Goal: Transaction & Acquisition: Obtain resource

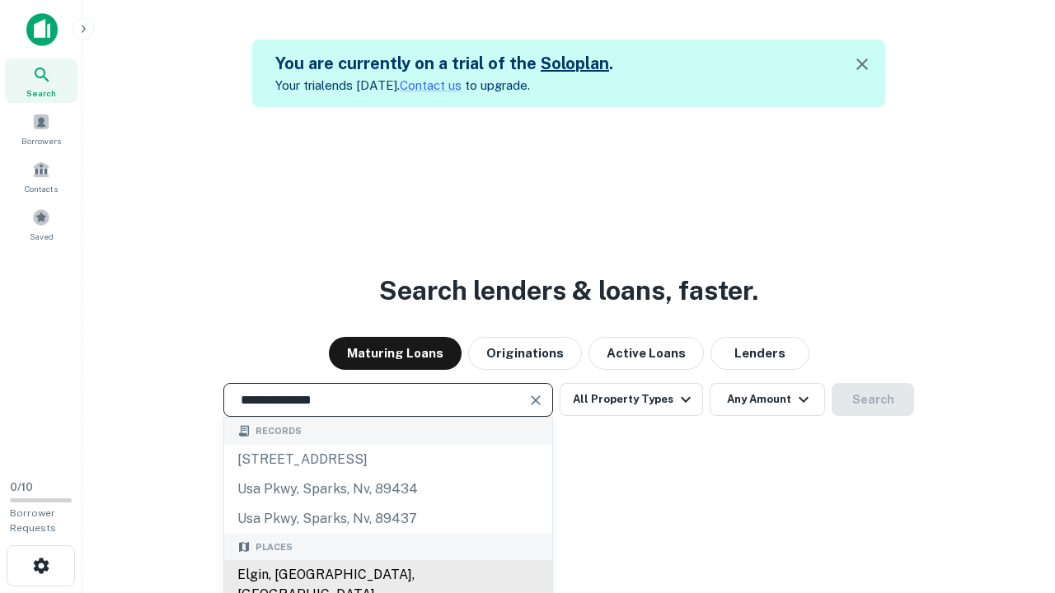
click at [387, 575] on div "Elgin, [GEOGRAPHIC_DATA], [GEOGRAPHIC_DATA]" at bounding box center [388, 584] width 328 height 49
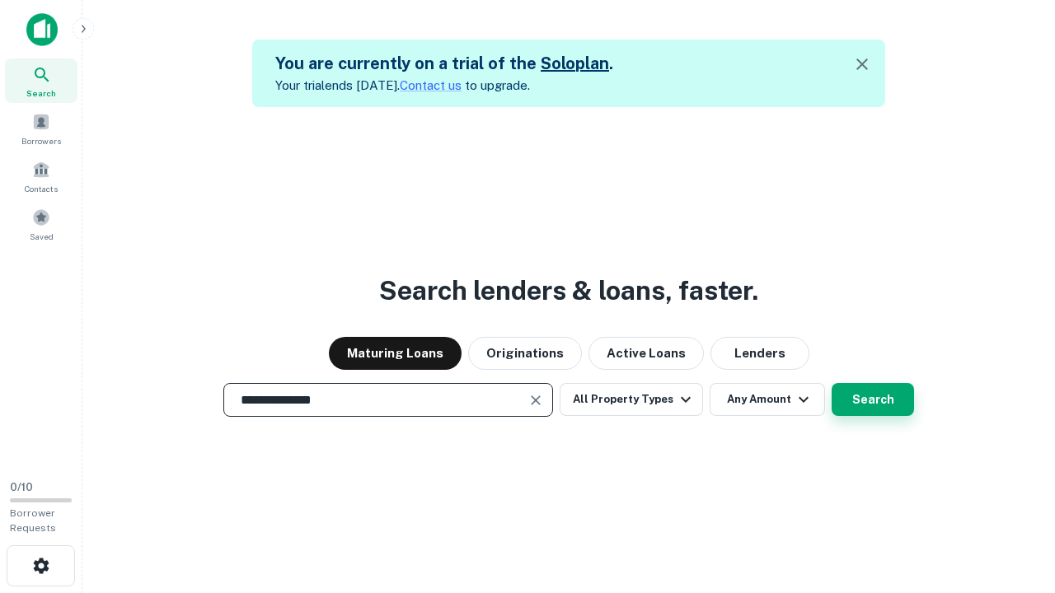
type input "**********"
click at [832, 383] on button "Search" at bounding box center [873, 399] width 82 height 33
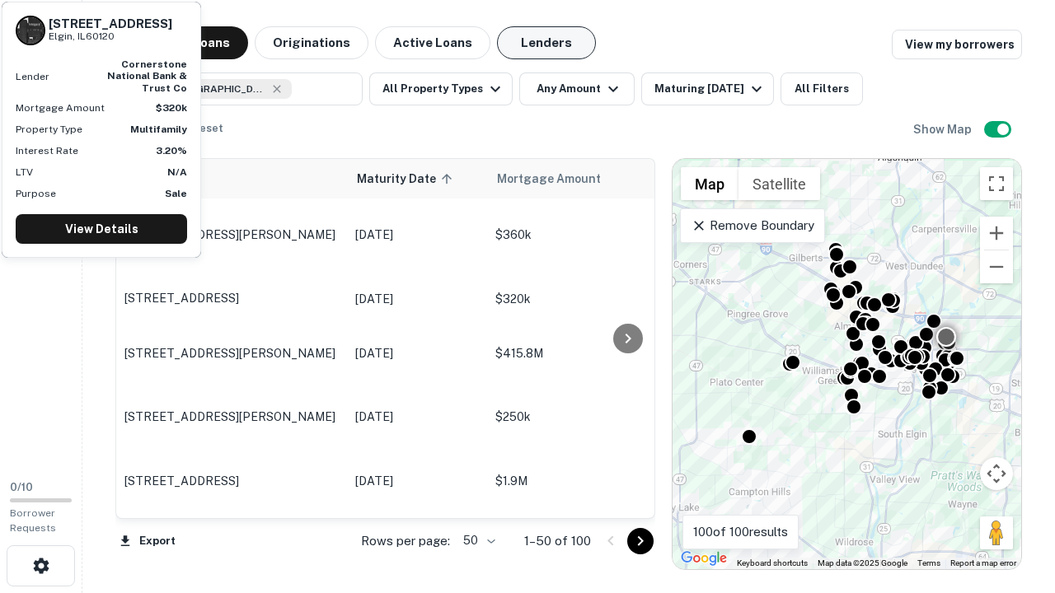
click at [546, 43] on button "Lenders" at bounding box center [546, 42] width 99 height 33
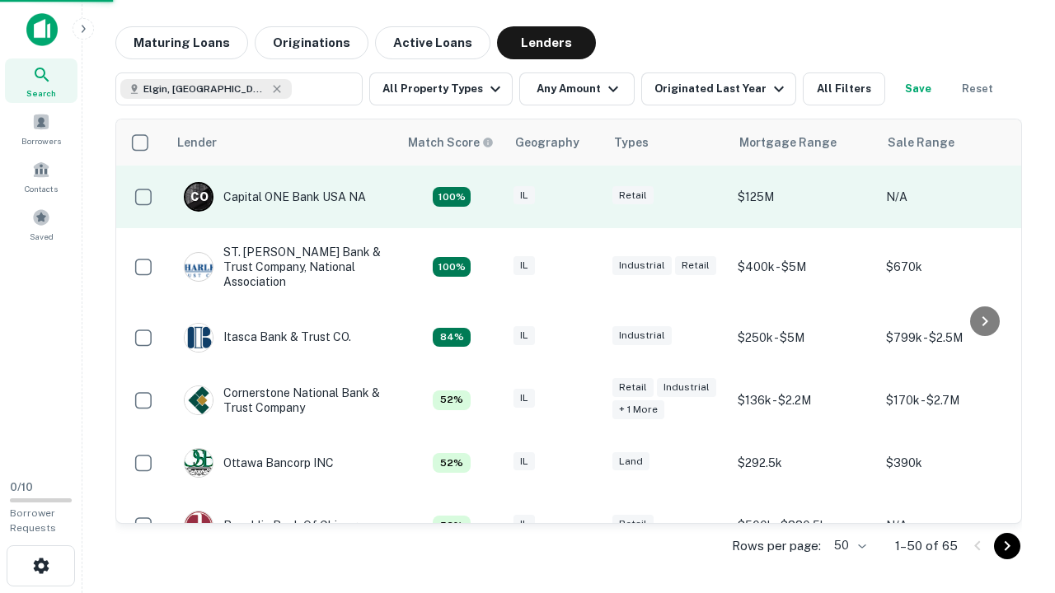
click at [585, 197] on div "IL" at bounding box center [554, 197] width 82 height 22
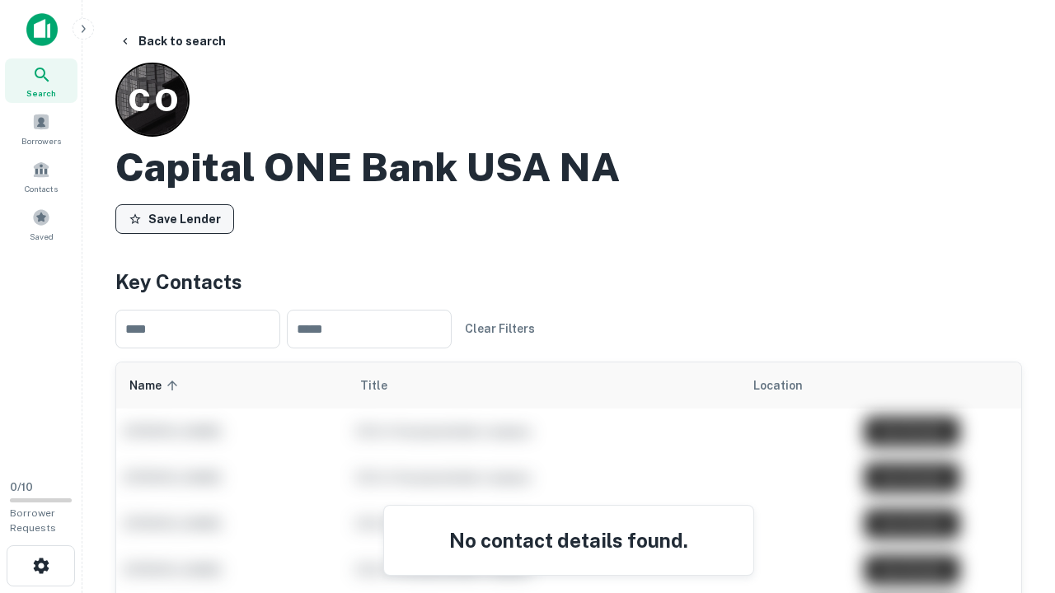
click at [175, 218] on button "Save Lender" at bounding box center [174, 219] width 119 height 30
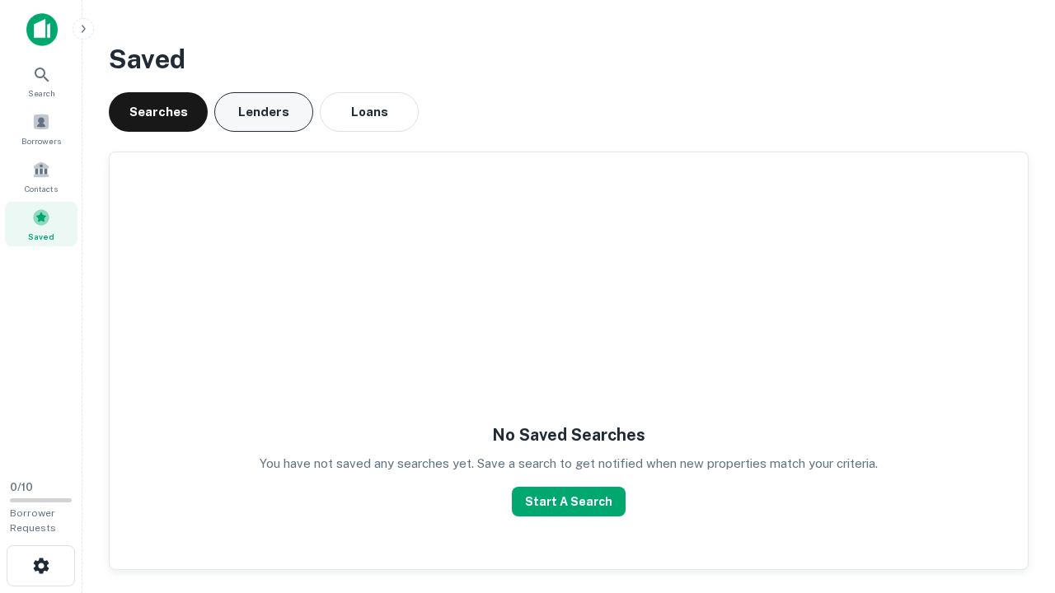
click at [264, 112] on button "Lenders" at bounding box center [263, 112] width 99 height 40
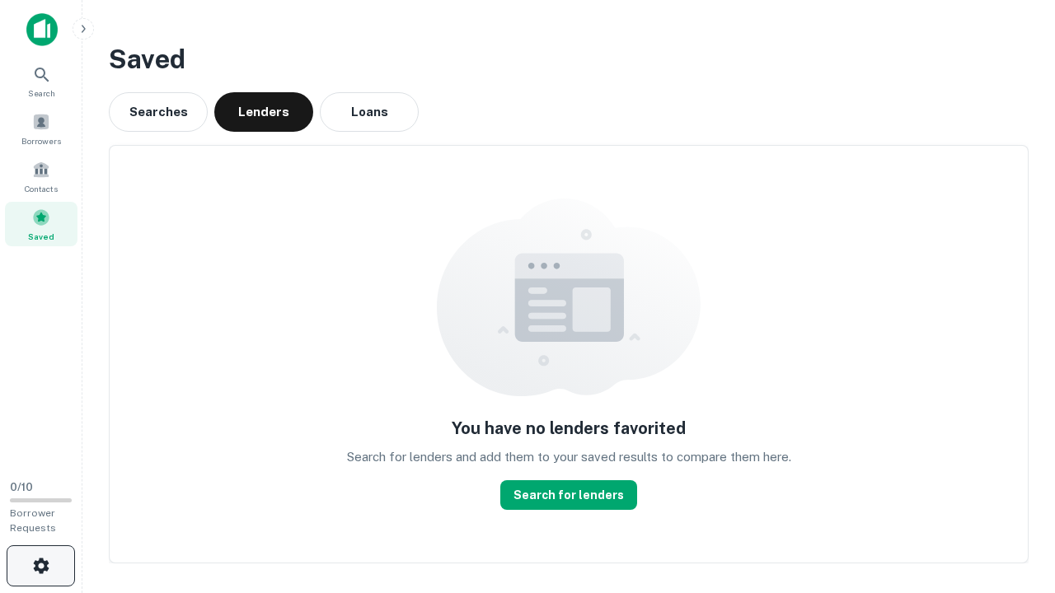
click at [40, 566] on icon "button" at bounding box center [41, 566] width 20 height 20
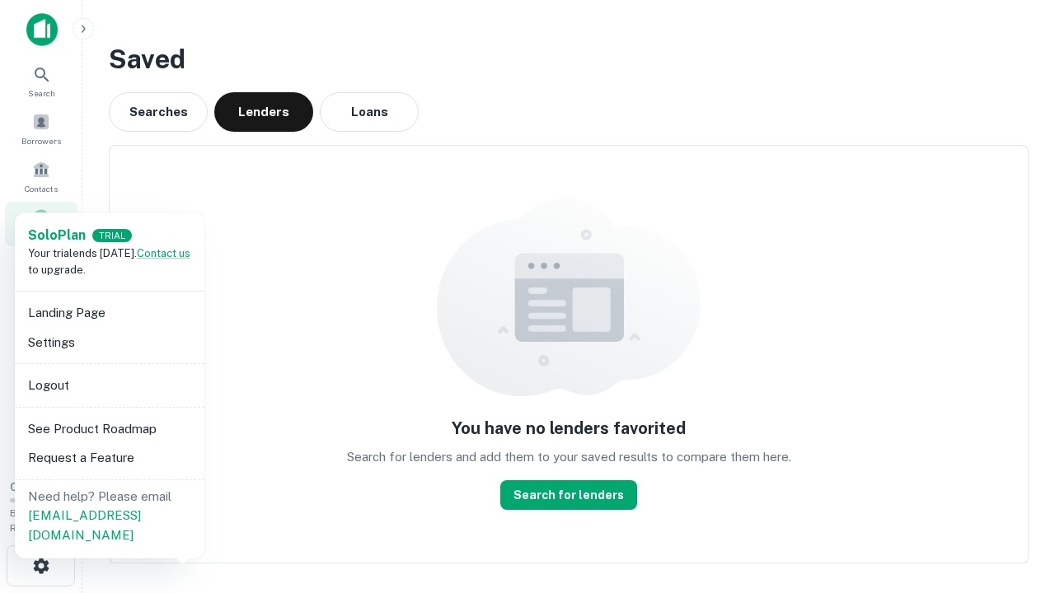
click at [109, 385] on li "Logout" at bounding box center [109, 386] width 176 height 30
